Goal: Task Accomplishment & Management: Manage account settings

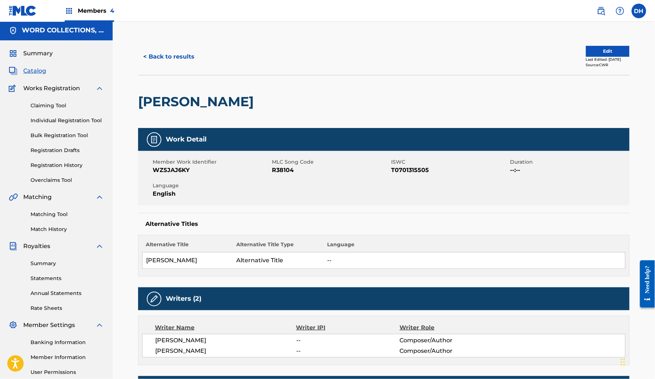
click at [65, 218] on link "Matching Tool" at bounding box center [67, 214] width 73 height 8
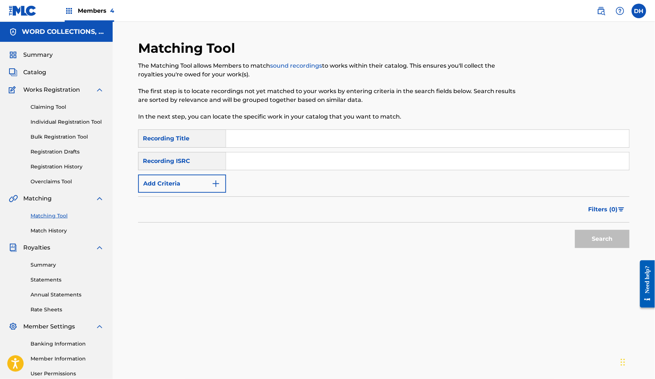
click at [297, 147] on input "Search Form" at bounding box center [427, 138] width 403 height 17
click at [226, 193] on button "Add Criteria" at bounding box center [182, 183] width 88 height 18
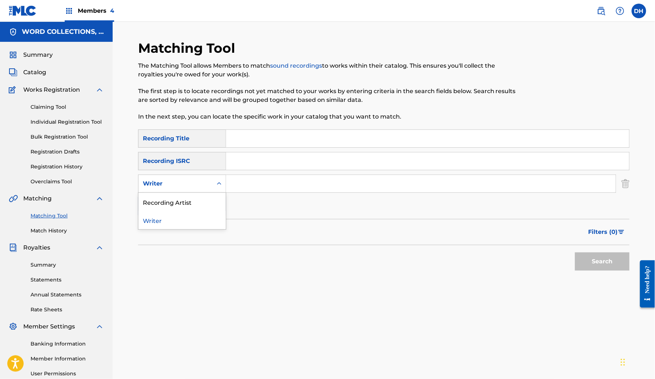
click at [213, 190] on div "Writer" at bounding box center [175, 184] width 74 height 14
click at [224, 211] on div "Recording Artist" at bounding box center [181, 202] width 87 height 18
click at [288, 192] on input "Search Form" at bounding box center [420, 183] width 389 height 17
paste input "Mustard Plu"
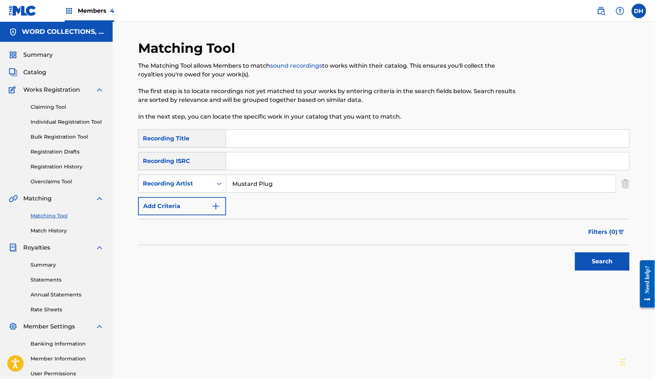
type input "Mustard Plug"
click at [597, 270] on button "Search" at bounding box center [602, 261] width 54 height 18
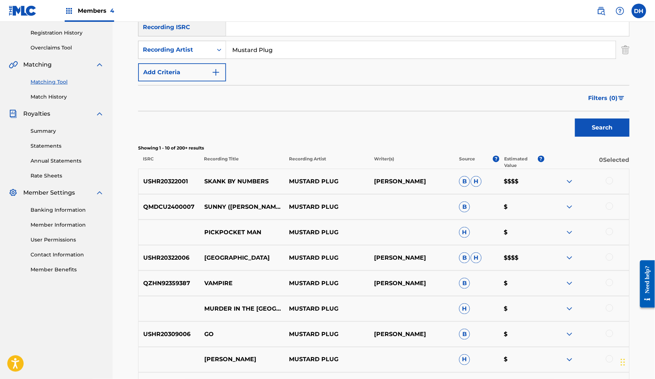
scroll to position [134, 0]
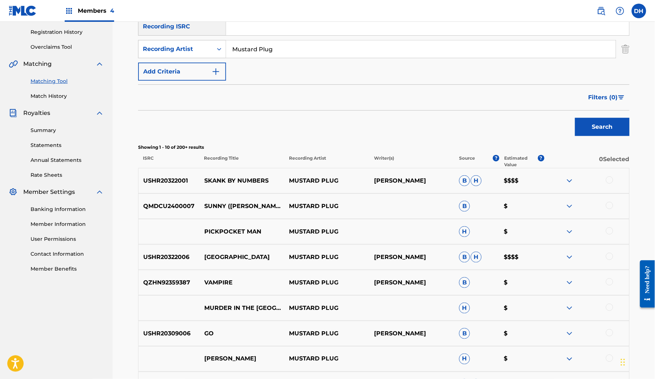
click at [615, 102] on span "Filters ( 0 )" at bounding box center [602, 97] width 29 height 9
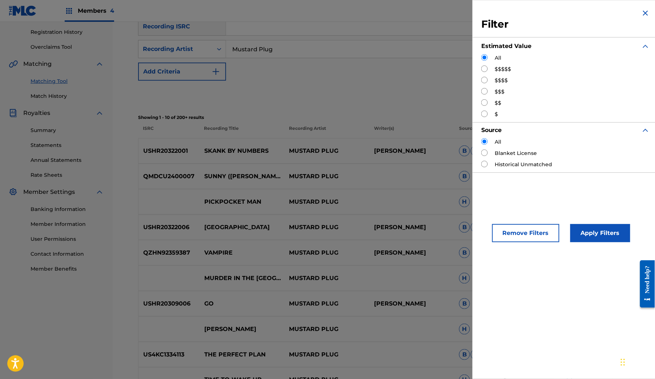
click at [481, 72] on input "Search Form" at bounding box center [484, 68] width 7 height 7
radio input "true"
click at [574, 242] on button "Apply Filters" at bounding box center [600, 233] width 60 height 18
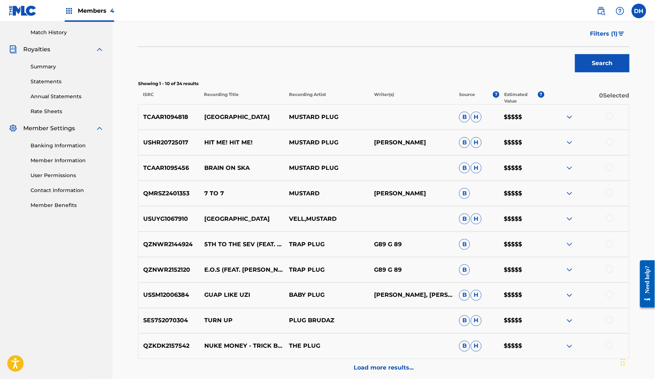
scroll to position [272, 0]
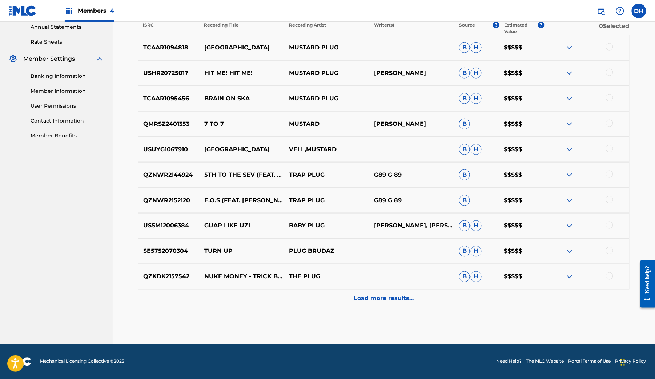
click at [412, 289] on div "Load more results..." at bounding box center [383, 298] width 491 height 18
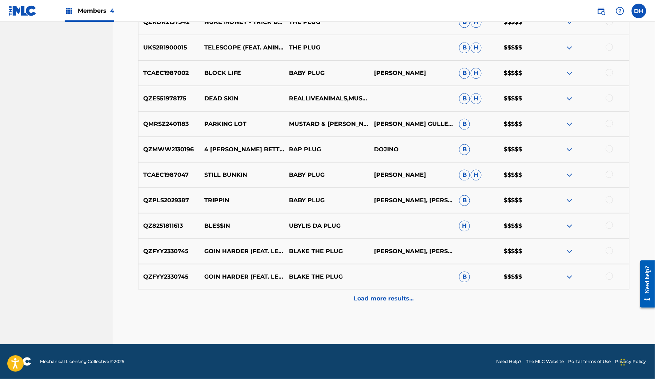
click at [410, 271] on div "TCAAR1094818 THIGH HIGH NYLONS MUSTARD PLUG B H $$$$$ USHR20725017 HIT ME! HIT …" at bounding box center [383, 44] width 491 height 527
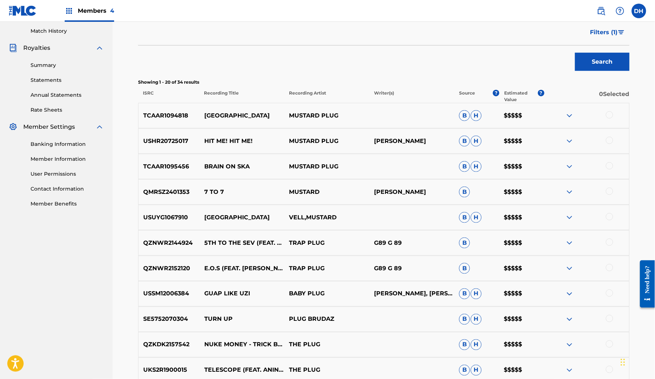
scroll to position [198, 0]
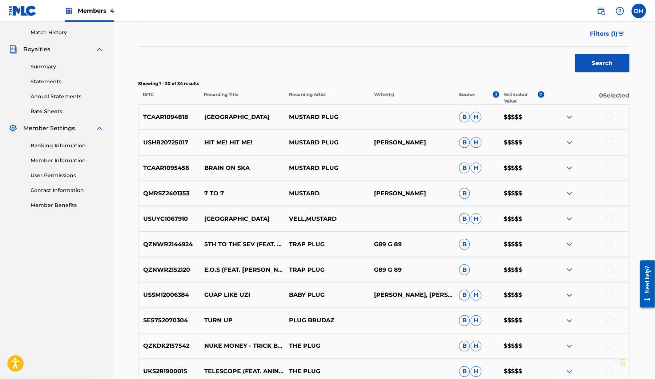
click at [618, 43] on button "Filters ( 1 )" at bounding box center [608, 34] width 44 height 18
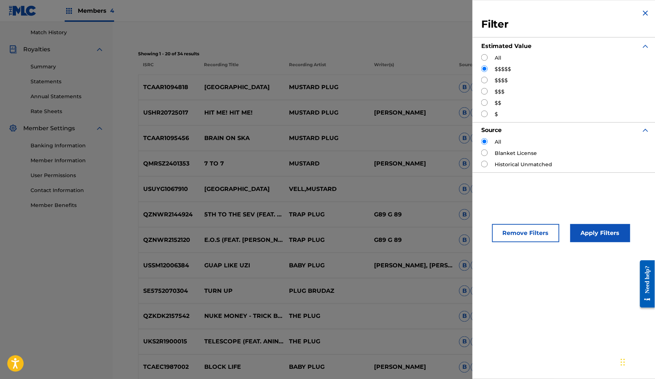
click at [481, 83] on input "Search Form" at bounding box center [484, 80] width 7 height 7
radio input "true"
click at [575, 242] on button "Apply Filters" at bounding box center [600, 233] width 60 height 18
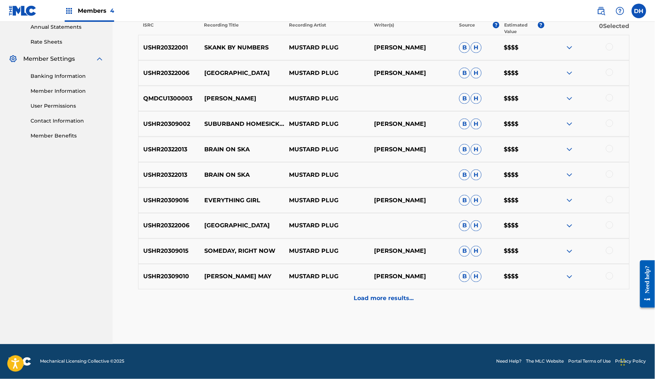
scroll to position [359, 0]
click at [427, 307] on div "Load more results..." at bounding box center [383, 298] width 491 height 18
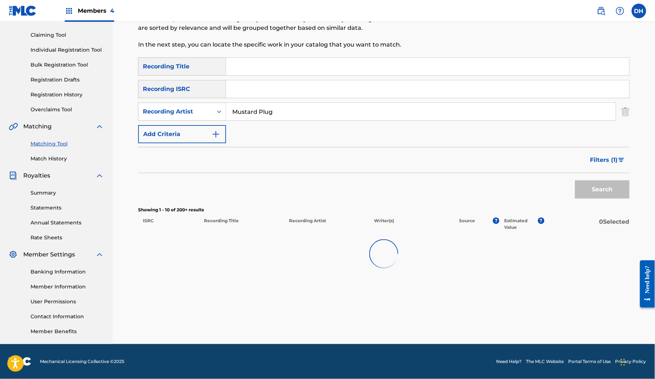
scroll to position [138, 0]
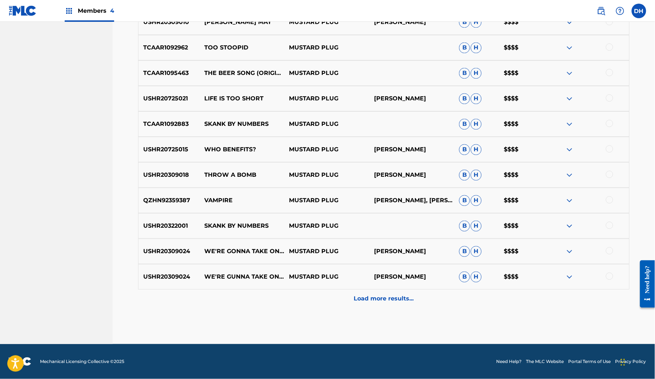
click at [409, 294] on p "Load more results..." at bounding box center [384, 298] width 60 height 9
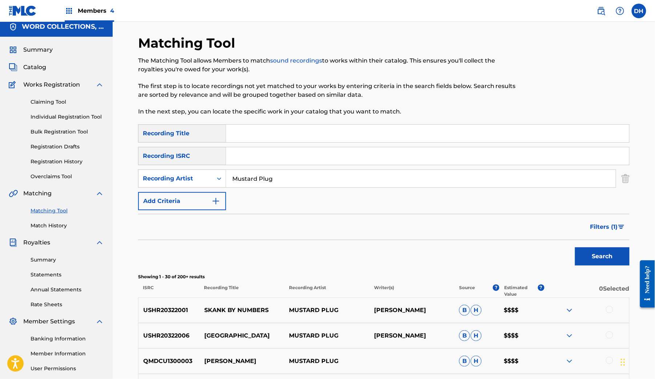
scroll to position [3, 0]
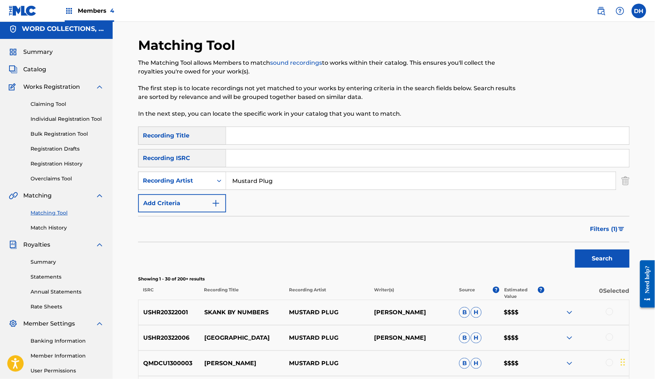
click at [288, 189] on input "Mustard Plug" at bounding box center [420, 180] width 389 height 17
type input "metallica"
click at [611, 267] on button "Search" at bounding box center [602, 258] width 54 height 18
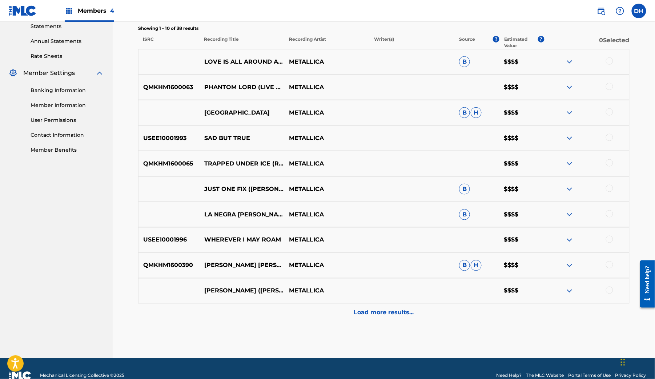
scroll to position [254, 0]
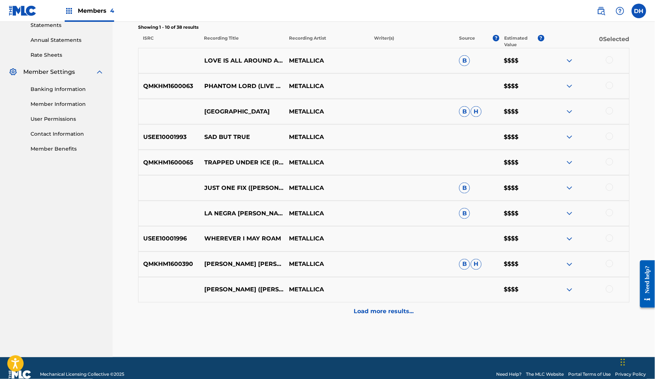
click at [181, 167] on p "QMKHM1600065" at bounding box center [168, 162] width 61 height 9
copy p "QMKHM1600065"
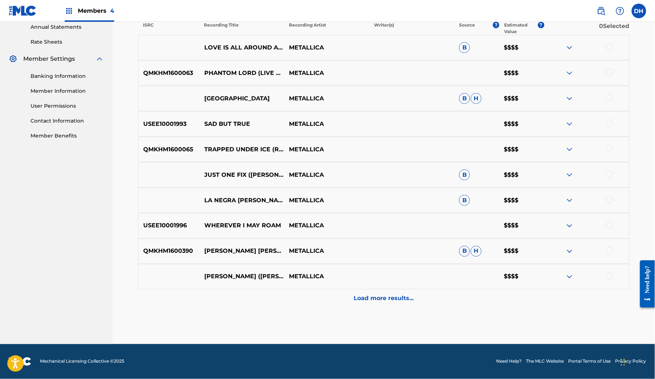
click at [394, 294] on p "Load more results..." at bounding box center [384, 298] width 60 height 9
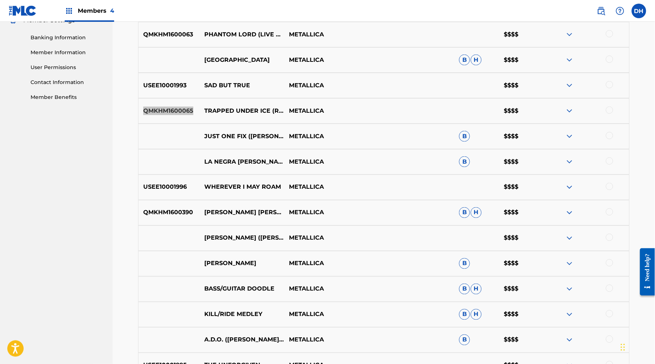
scroll to position [309, 0]
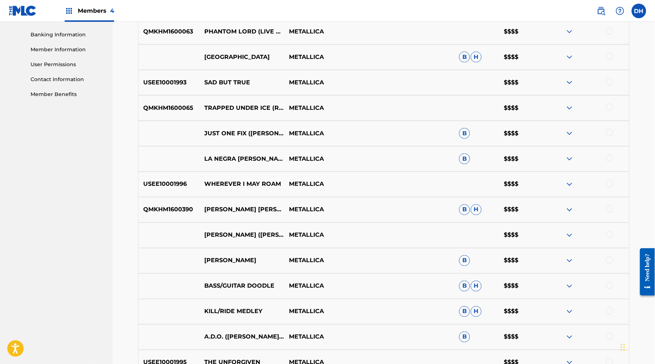
click at [219, 112] on p "TRAPPED UNDER ICE (REMASTERED)" at bounding box center [241, 108] width 85 height 9
click at [194, 112] on p "QMKHM1600065" at bounding box center [168, 108] width 61 height 9
copy p "QMKHM1600065"
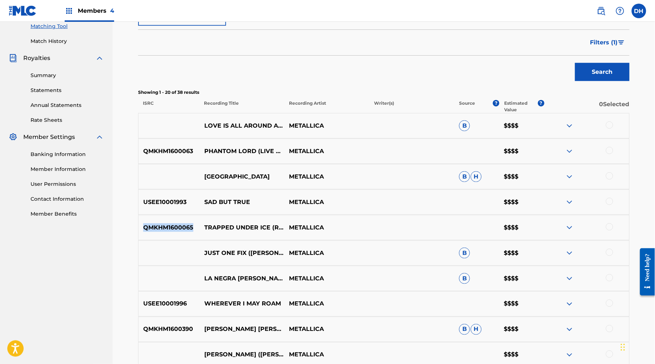
scroll to position [9, 0]
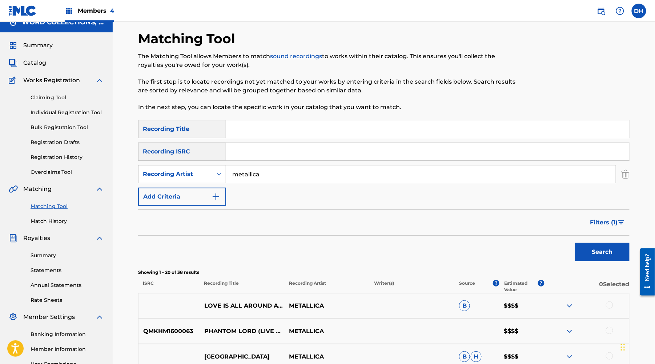
click at [296, 160] on input "Search Form" at bounding box center [427, 151] width 403 height 17
paste input "QMKHM1600065"
type input "QMKHM1600065"
click at [284, 183] on input "metallica" at bounding box center [420, 173] width 389 height 17
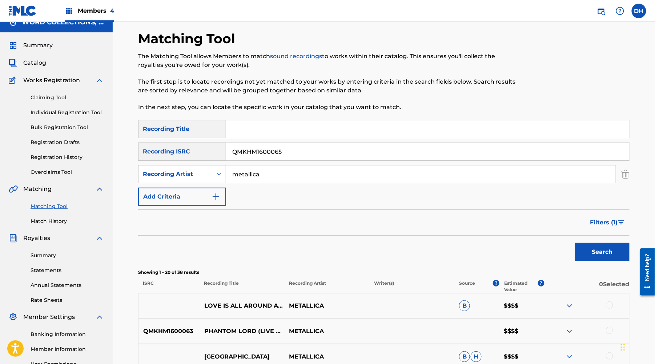
click at [284, 183] on input "metallica" at bounding box center [420, 173] width 389 height 17
click at [618, 227] on span "Filters ( 1 )" at bounding box center [604, 222] width 28 height 9
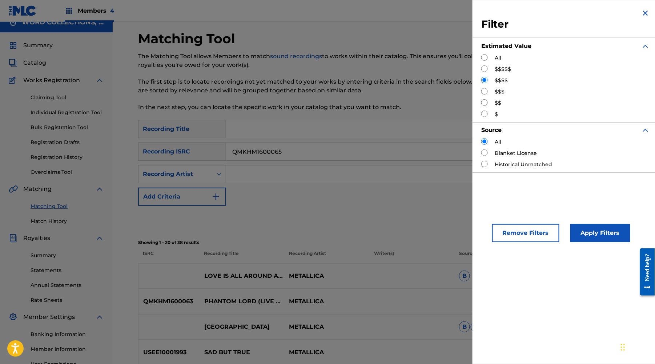
click at [481, 60] on input "Search Form" at bounding box center [484, 57] width 7 height 7
radio input "true"
click at [579, 242] on button "Apply Filters" at bounding box center [600, 233] width 60 height 18
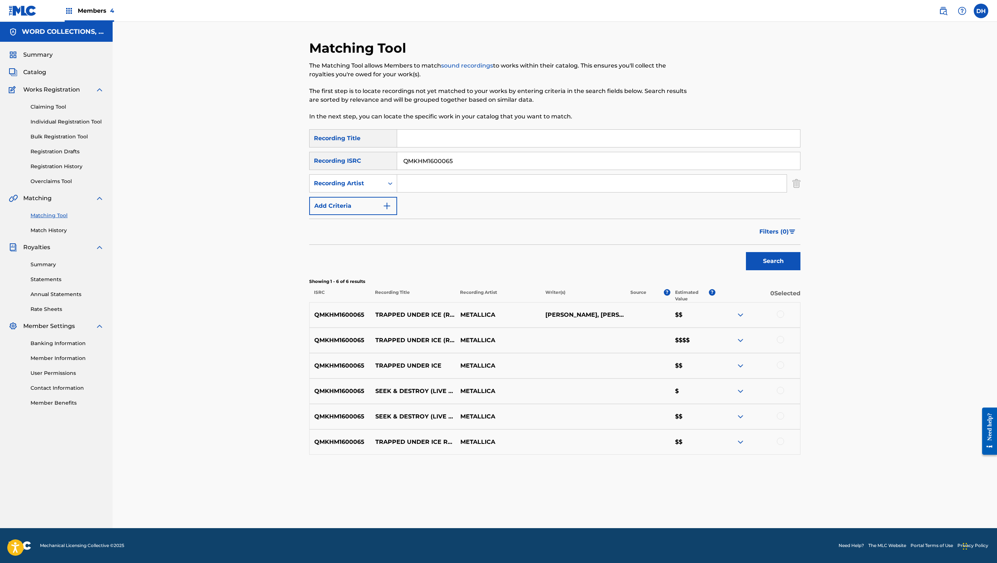
scroll to position [177, 0]
click at [477, 152] on input "QMKHM1600065" at bounding box center [598, 160] width 403 height 17
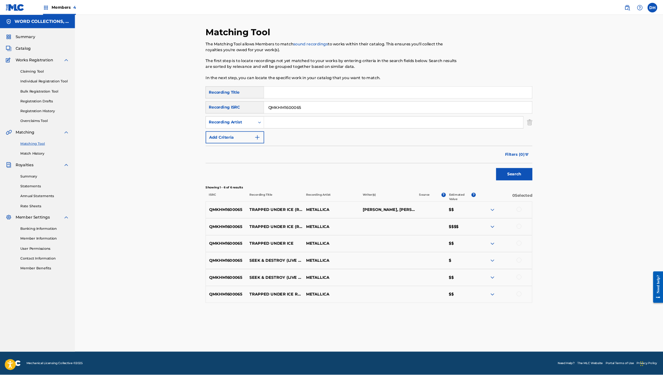
scroll to position [0, 0]
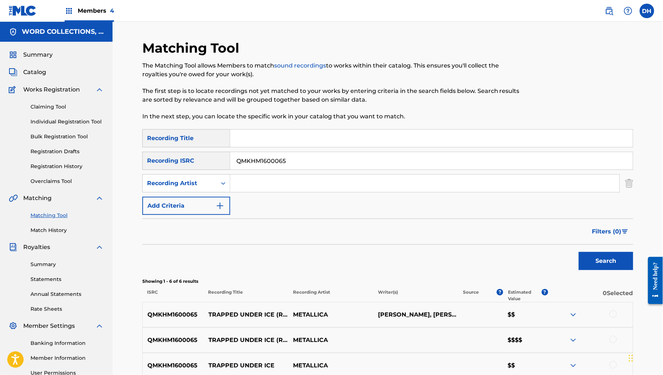
drag, startPoint x: 91, startPoint y: 12, endPoint x: 91, endPoint y: 20, distance: 8.7
click at [91, 20] on div "Members 4" at bounding box center [89, 10] width 49 height 21
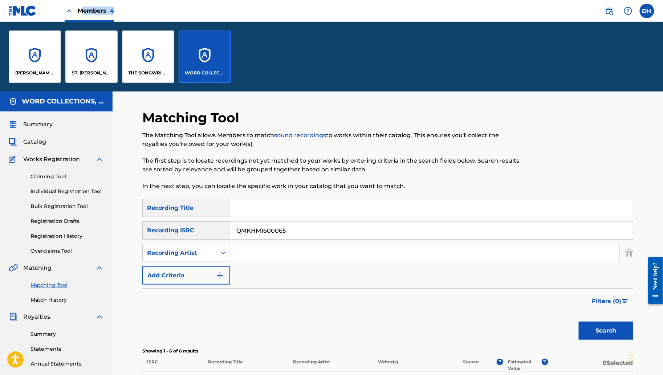
click at [36, 76] on p "[PERSON_NAME] AND [PERSON_NAME]" at bounding box center [35, 73] width 40 height 7
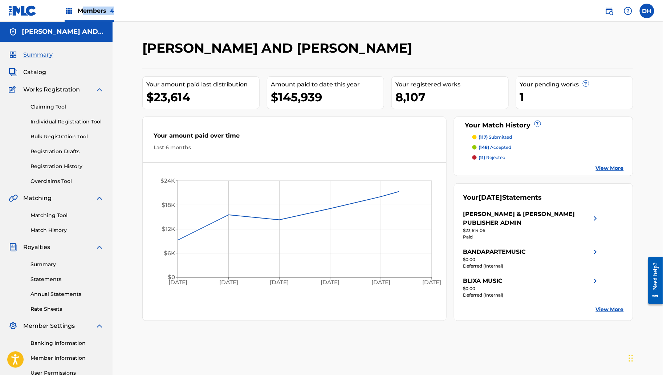
click at [44, 77] on span "Catalog" at bounding box center [34, 72] width 23 height 9
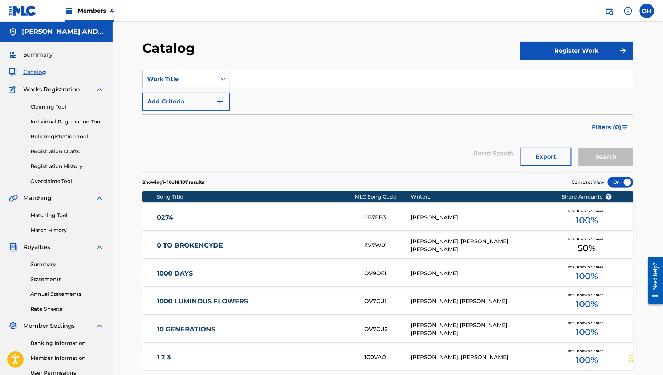
click at [273, 88] on input "Search Form" at bounding box center [431, 78] width 403 height 17
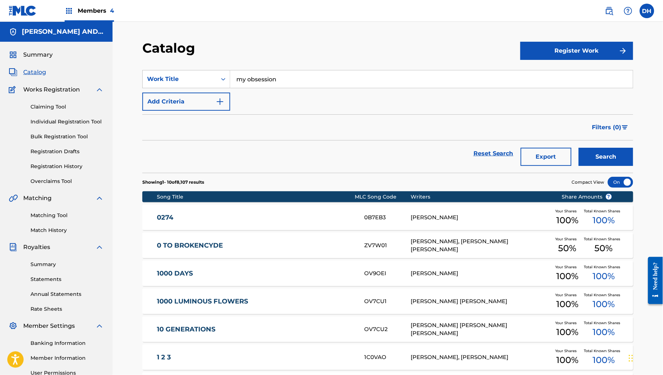
type input "my obsession"
click at [620, 166] on button "Search" at bounding box center [606, 157] width 54 height 18
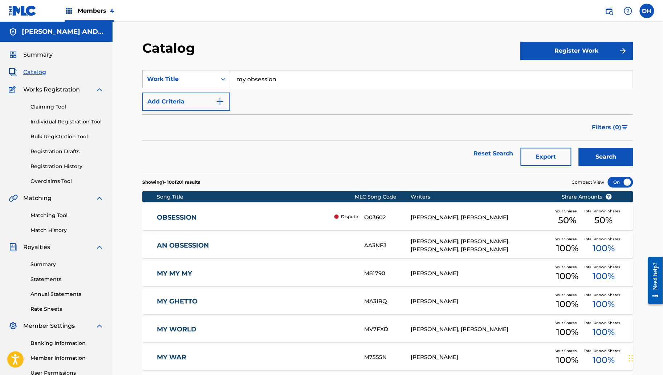
click at [474, 222] on div "[PERSON_NAME], [PERSON_NAME]" at bounding box center [481, 218] width 140 height 8
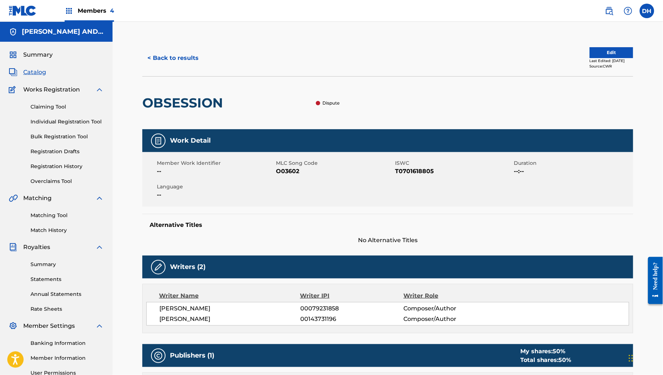
click at [613, 58] on button "Edit" at bounding box center [612, 52] width 44 height 11
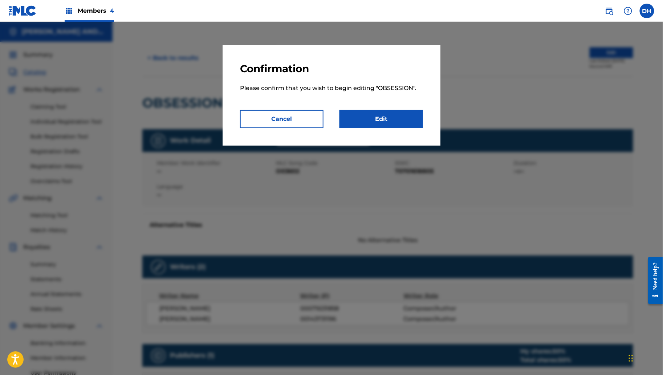
click at [408, 128] on link "Edit" at bounding box center [382, 119] width 84 height 18
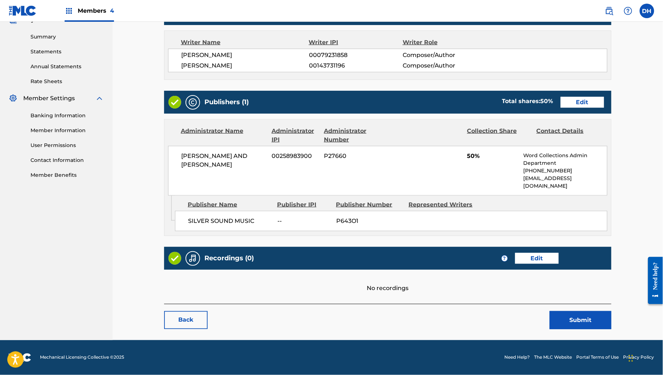
scroll to position [311, 0]
click at [561, 97] on link "Edit" at bounding box center [583, 102] width 44 height 11
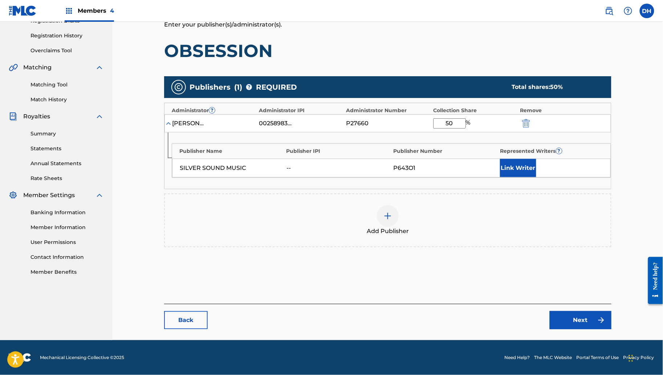
scroll to position [204, 0]
click at [369, 159] on div "SILVER SOUND MUSIC -- P643O1 Link Writer" at bounding box center [391, 168] width 439 height 19
click at [392, 221] on img at bounding box center [388, 216] width 9 height 9
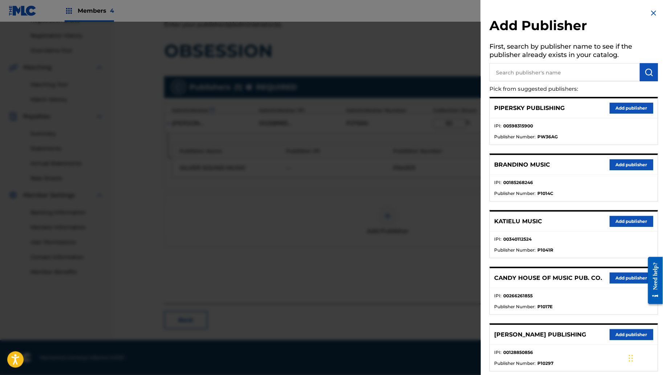
click at [490, 80] on input "text" at bounding box center [565, 72] width 150 height 18
paste input "1305258477"
type input "1305258477"
click at [648, 77] on img "submit" at bounding box center [649, 72] width 9 height 9
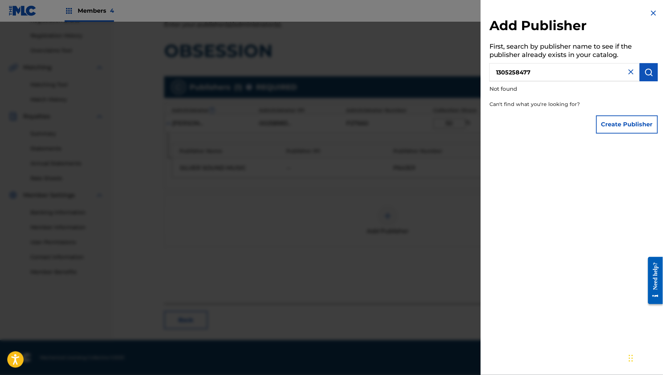
click at [513, 75] on input "1305258477" at bounding box center [565, 72] width 150 height 18
paste input "MARQUIS MDB MUSIC"
type input "MARQUIS MDB MUSIC"
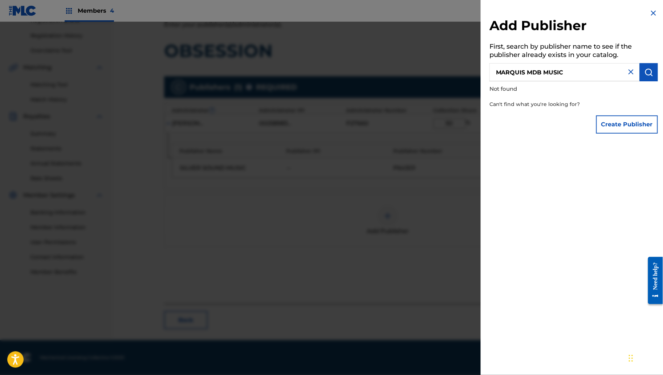
click at [650, 81] on button "submit" at bounding box center [649, 72] width 18 height 18
click at [640, 134] on button "Create Publisher" at bounding box center [628, 125] width 62 height 18
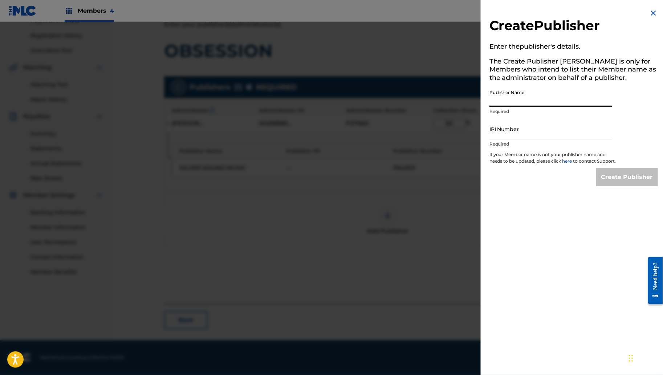
click at [515, 107] on input "Publisher Name" at bounding box center [551, 96] width 123 height 21
paste input "MARQUIS MDB MUSIC"
type input "MARQUIS MDB MUSIC"
click at [490, 140] on input "IPI Number" at bounding box center [551, 129] width 123 height 21
paste input "1305258477"
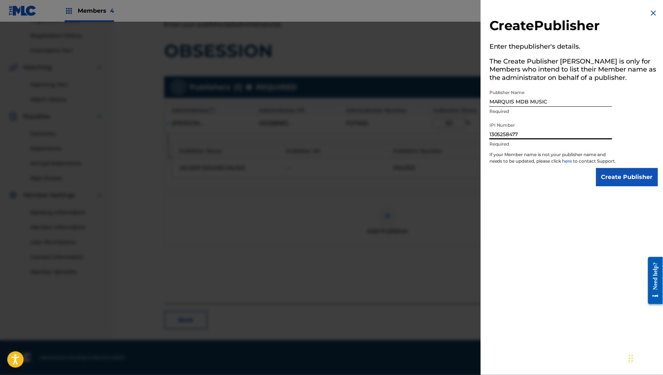
type input "1305258477"
click at [622, 186] on input "Create Publisher" at bounding box center [628, 177] width 62 height 18
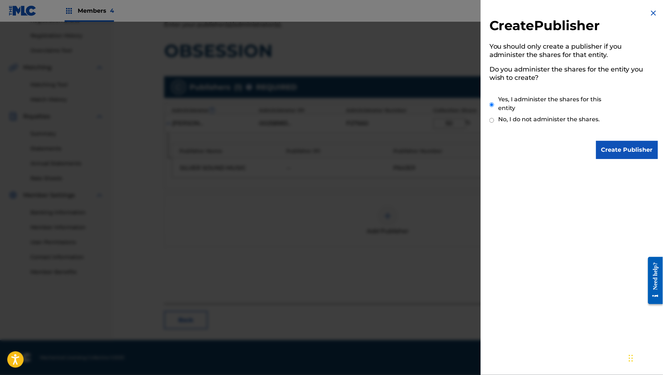
click at [625, 154] on input "Create Publisher" at bounding box center [628, 150] width 62 height 18
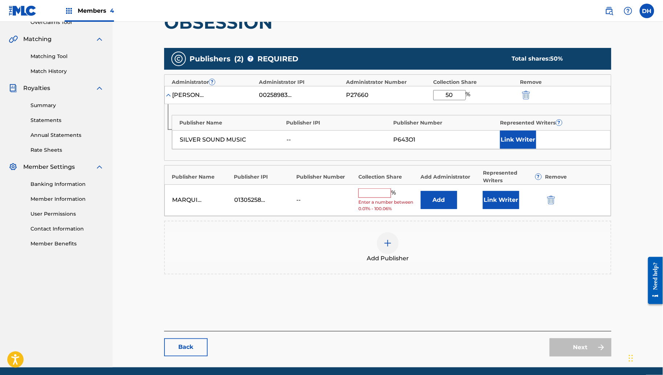
click at [389, 198] on input "text" at bounding box center [375, 193] width 33 height 9
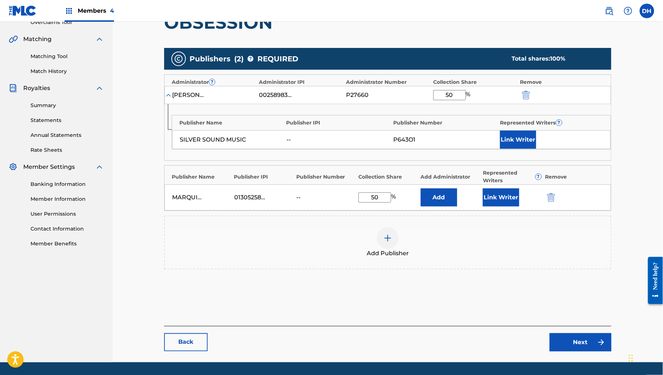
type input "50"
click at [556, 202] on button "submit" at bounding box center [550, 198] width 11 height 8
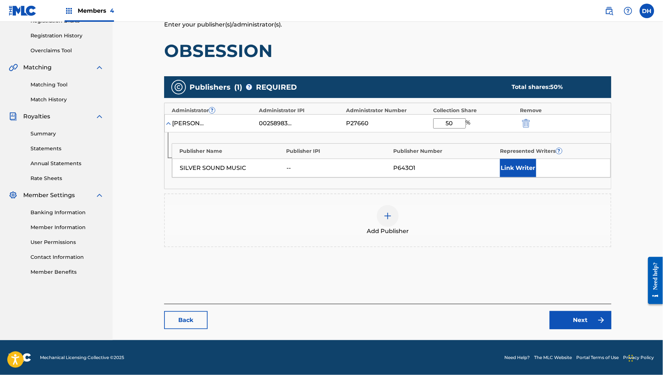
click at [392, 221] on img at bounding box center [388, 216] width 9 height 9
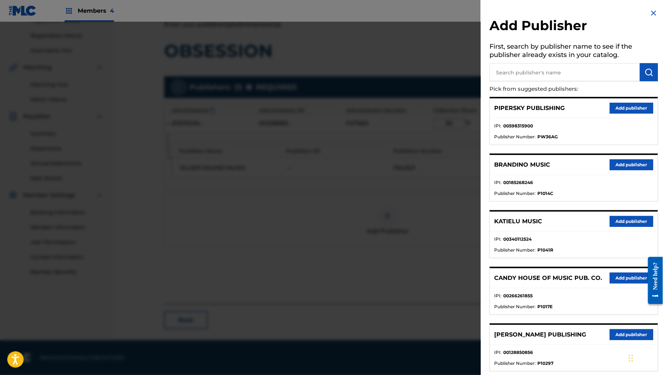
click at [490, 81] on input "text" at bounding box center [565, 72] width 150 height 18
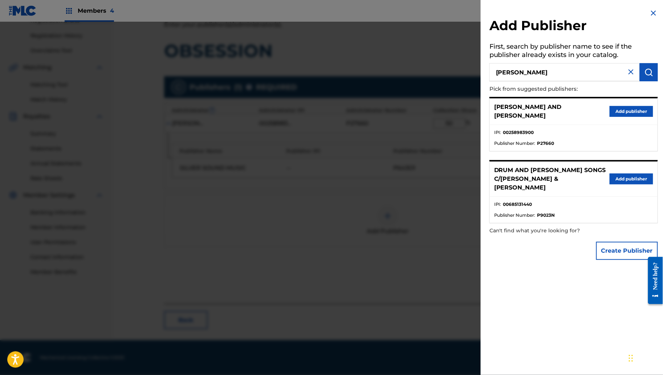
type input "[PERSON_NAME]"
click at [619, 117] on button "Add publisher" at bounding box center [632, 111] width 44 height 11
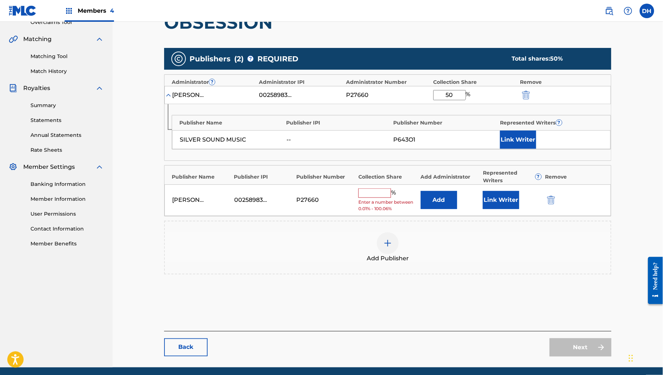
click at [457, 209] on button "Add" at bounding box center [439, 200] width 36 height 18
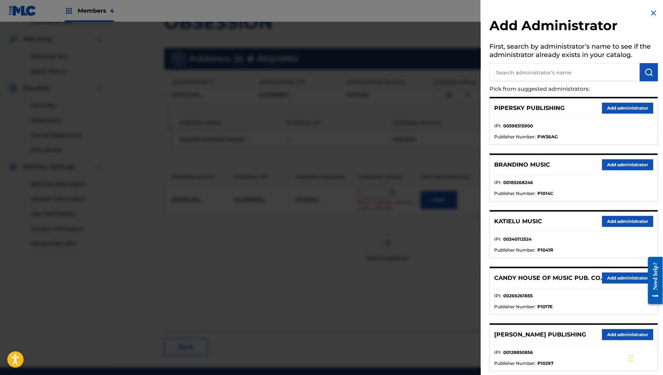
click at [490, 79] on input "text" at bounding box center [565, 72] width 150 height 18
paste input "1305258477"
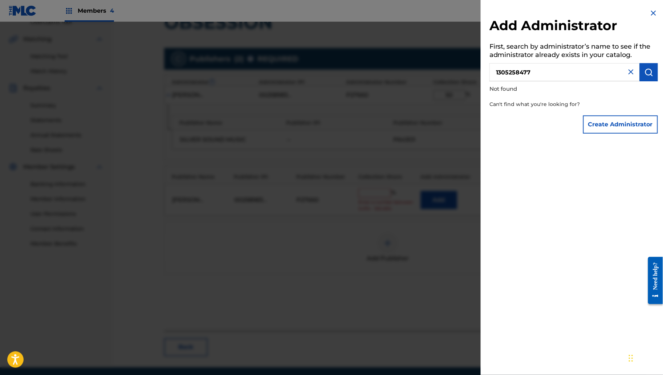
click at [503, 80] on input "1305258477" at bounding box center [565, 72] width 150 height 18
click at [490, 81] on input "1305258477" at bounding box center [565, 72] width 150 height 18
click at [490, 97] on p "Not found" at bounding box center [553, 89] width 127 height 16
click at [490, 79] on input "1305258477" at bounding box center [565, 72] width 150 height 18
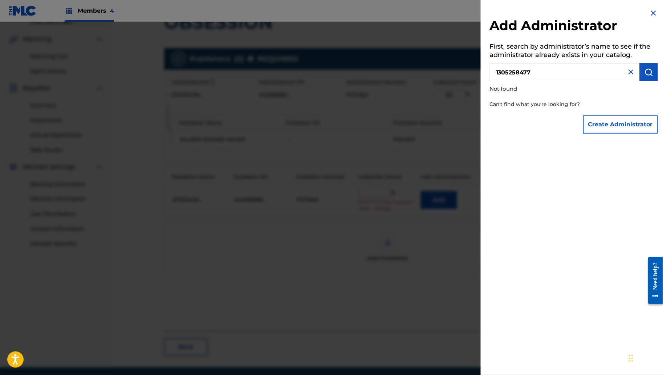
click at [490, 79] on input "1305258477" at bounding box center [565, 72] width 150 height 18
type input "marquis"
click at [625, 103] on div "Add Administrator First, search by administrator’s name to see if the administr…" at bounding box center [574, 73] width 186 height 146
click at [627, 76] on img at bounding box center [631, 72] width 9 height 9
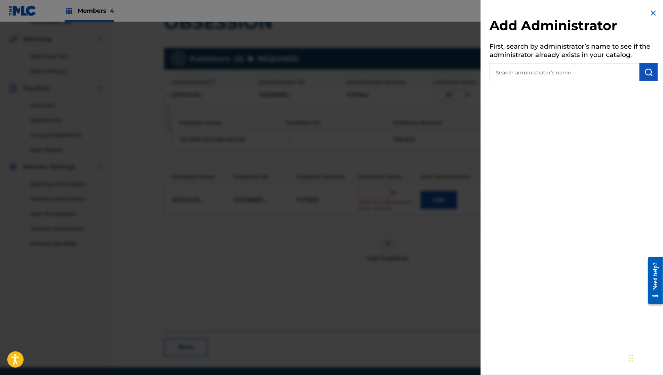
click at [586, 81] on input "text" at bounding box center [565, 72] width 150 height 18
click at [653, 17] on img at bounding box center [654, 13] width 9 height 9
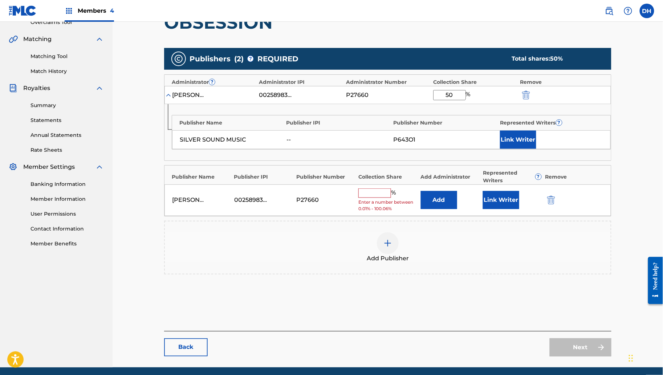
click at [555, 205] on img "submit" at bounding box center [551, 200] width 8 height 9
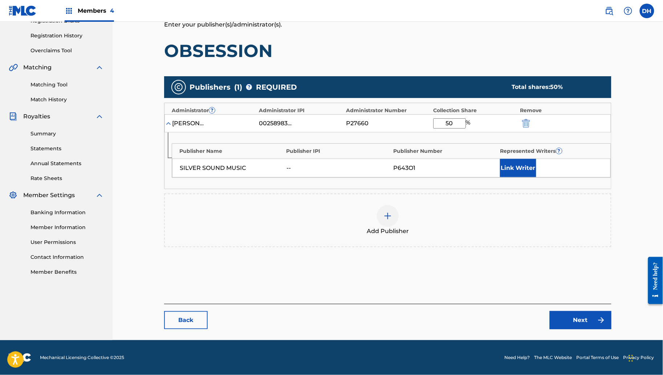
click at [392, 221] on img at bounding box center [388, 216] width 9 height 9
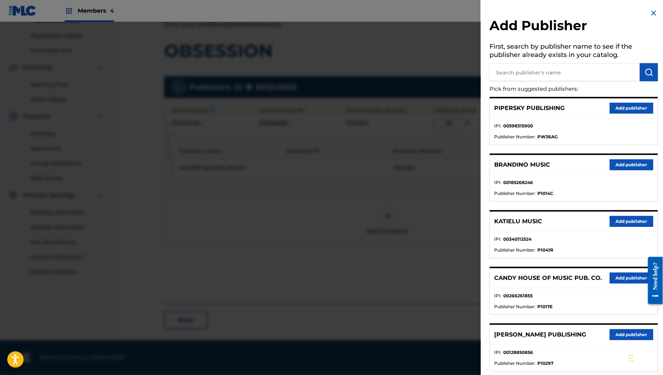
click at [490, 72] on input "text" at bounding box center [565, 72] width 150 height 18
paste input "1305258477"
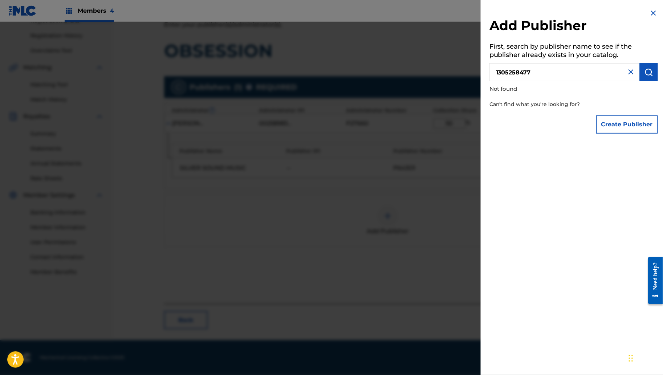
click at [492, 81] on input "1305258477" at bounding box center [565, 72] width 150 height 18
click at [527, 78] on input "marquis" at bounding box center [565, 72] width 150 height 18
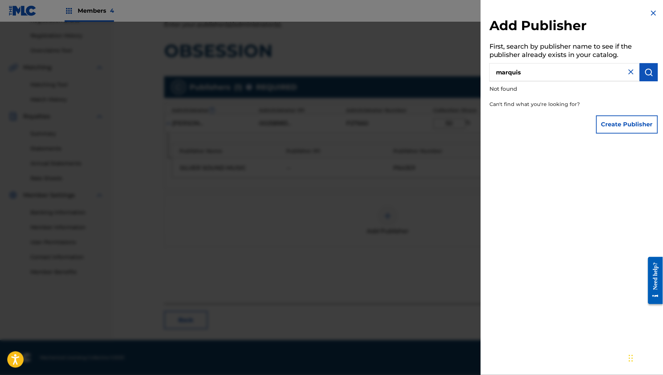
paste input "Marquis MDB Music"
type input "Marquis MDB Music"
click at [633, 134] on button "Create Publisher" at bounding box center [628, 125] width 62 height 18
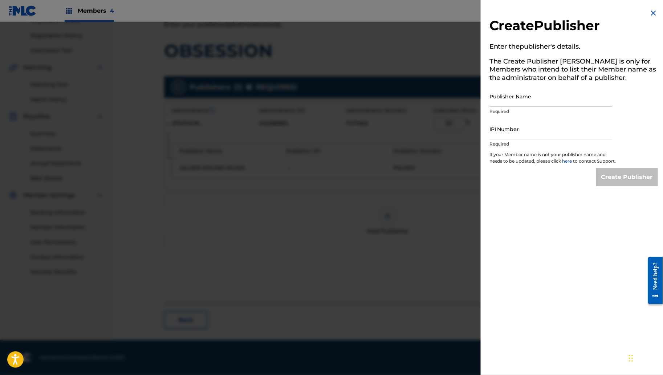
click at [507, 107] on input "Publisher Name" at bounding box center [551, 96] width 123 height 21
paste input "Marquis MDB Music"
type input "Marquis MDB Music"
click at [490, 140] on input "IPI Number" at bounding box center [551, 129] width 123 height 21
paste input "1305258477"
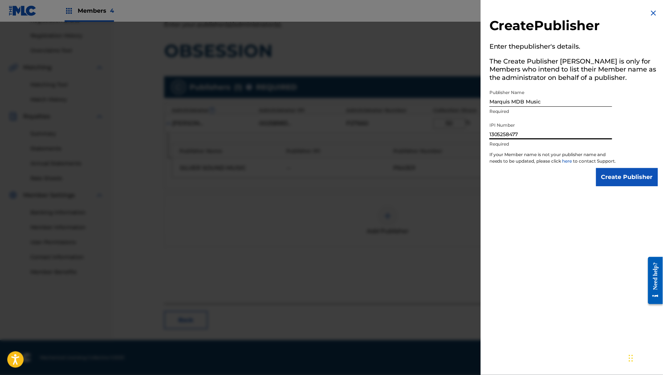
type input "1305258477"
click at [490, 107] on input "Marquis MDB Music" at bounding box center [551, 96] width 123 height 21
drag, startPoint x: 477, startPoint y: 112, endPoint x: 425, endPoint y: 111, distance: 52.3
click at [425, 111] on div "Create Publisher Enter the publisher 's details. The Create Publisher button is…" at bounding box center [331, 198] width 663 height 353
type input "MARQUIS MDB MUSIC"
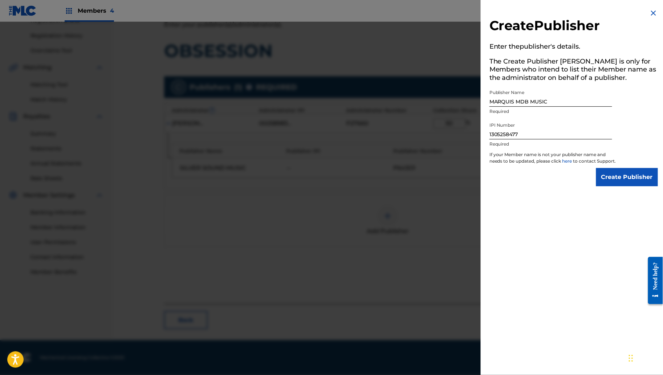
click at [622, 186] on input "Create Publisher" at bounding box center [628, 177] width 62 height 18
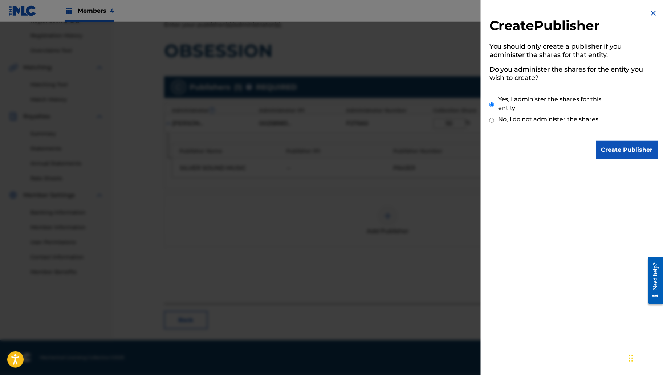
click at [618, 159] on input "Create Publisher" at bounding box center [628, 150] width 62 height 18
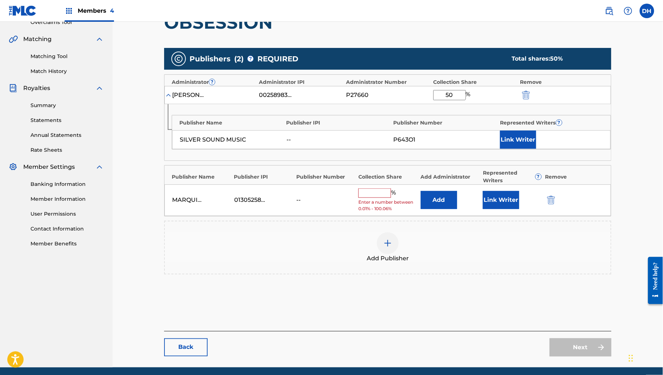
click at [457, 209] on button "Add" at bounding box center [439, 200] width 36 height 18
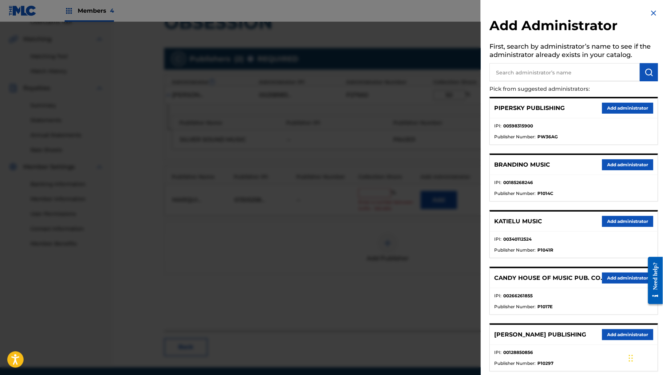
click at [490, 72] on input "text" at bounding box center [565, 72] width 150 height 18
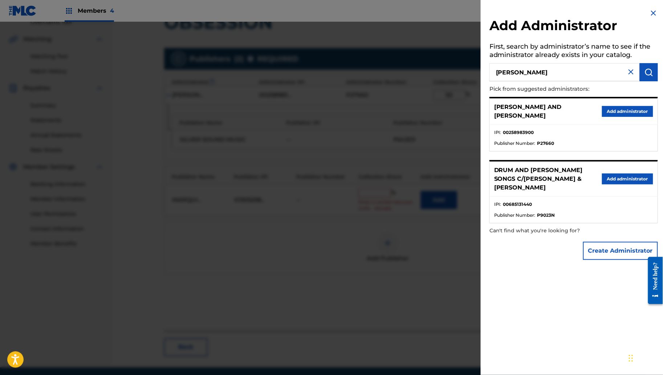
type input "[PERSON_NAME]"
drag, startPoint x: 480, startPoint y: 82, endPoint x: 636, endPoint y: 118, distance: 160.1
click at [636, 117] on button "Add administrator" at bounding box center [627, 111] width 51 height 11
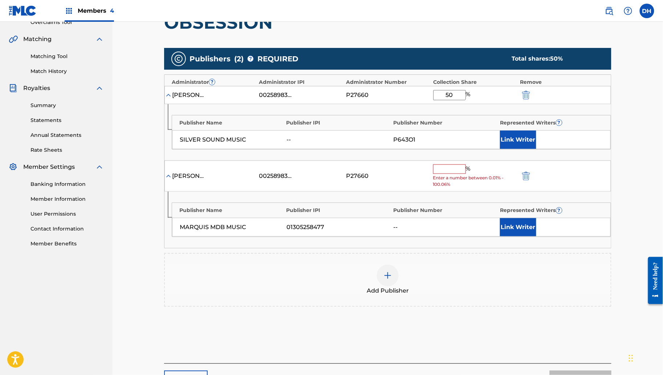
click at [466, 174] on input "text" at bounding box center [449, 169] width 33 height 9
type input "5"
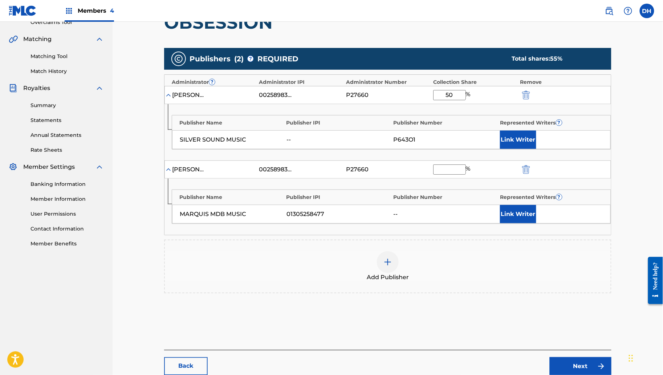
type input "0"
type input "50"
click at [528, 223] on button "Link Writer" at bounding box center [518, 214] width 36 height 18
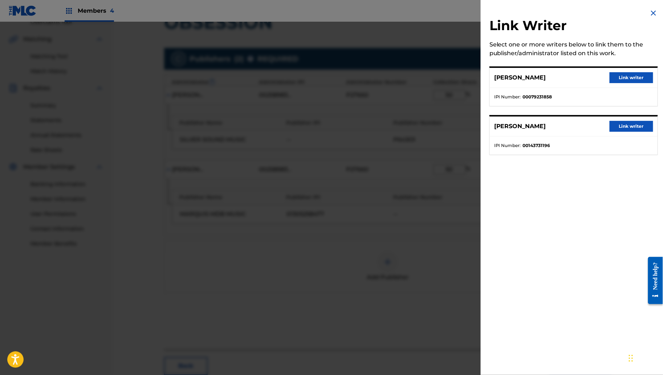
click at [611, 132] on button "Link writer" at bounding box center [632, 126] width 44 height 11
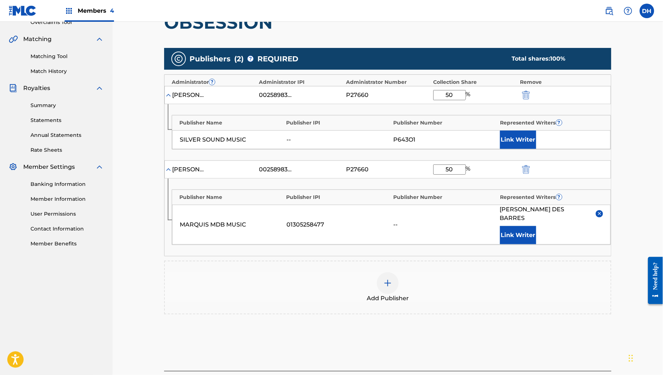
click at [530, 100] on img "submit" at bounding box center [526, 95] width 8 height 9
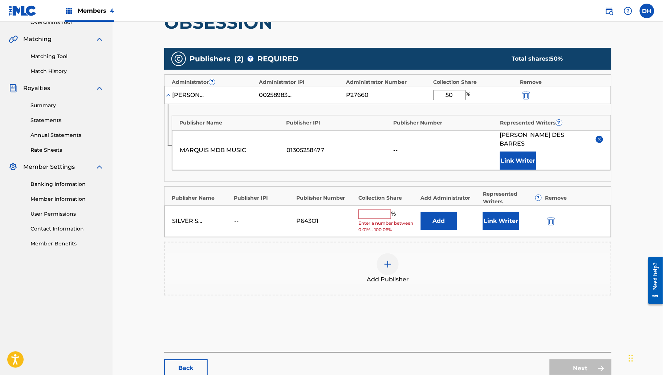
click at [555, 226] on img "submit" at bounding box center [551, 221] width 8 height 9
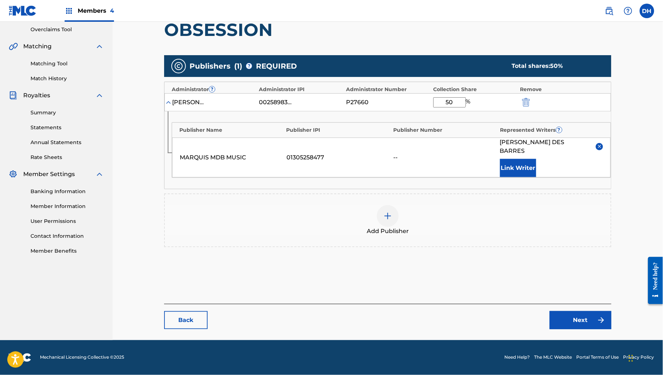
scroll to position [217, 0]
click at [590, 311] on link "Next" at bounding box center [581, 320] width 62 height 18
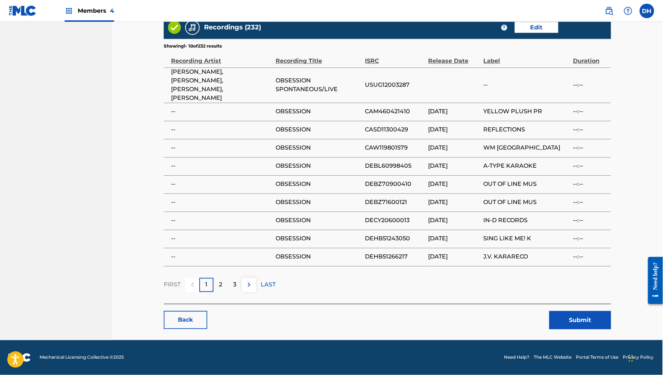
scroll to position [546, 0]
click at [588, 311] on button "Submit" at bounding box center [581, 320] width 62 height 18
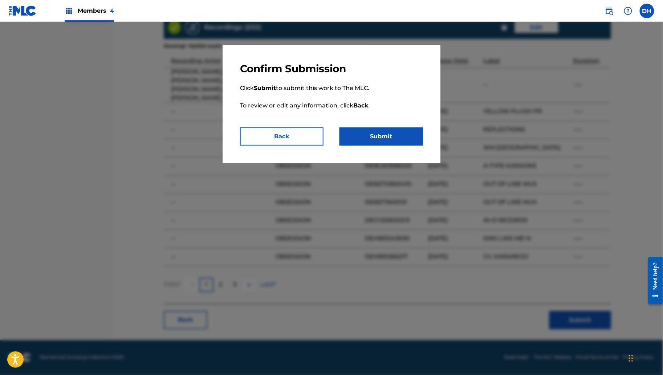
click at [417, 146] on button "Submit" at bounding box center [382, 137] width 84 height 18
